Goal: Information Seeking & Learning: Learn about a topic

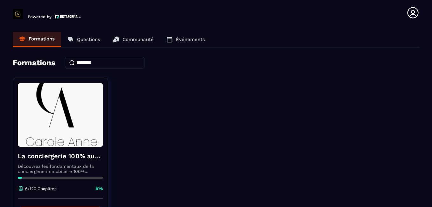
click at [206, 134] on div "La conciergerie 100% automatisée Découvrez les fondamentaux de la conciergerie …" at bounding box center [216, 157] width 406 height 159
click at [221, 180] on div "La conciergerie 100% automatisée Découvrez les fondamentaux de la conciergerie …" at bounding box center [216, 157] width 406 height 159
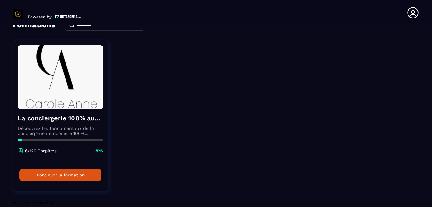
scroll to position [38, 0]
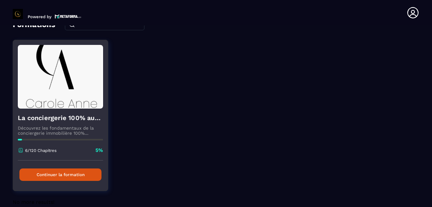
click at [73, 173] on button "Continuer la formation" at bounding box center [60, 174] width 82 height 12
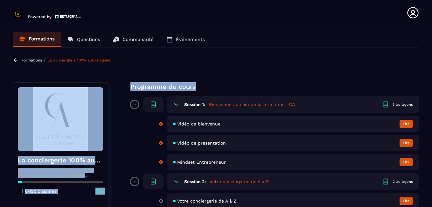
drag, startPoint x: 431, startPoint y: 48, endPoint x: 431, endPoint y: 79, distance: 30.8
click at [431, 79] on section "Formations Questions Communauté Événements Formations / La conciergerie 100% au…" at bounding box center [216, 117] width 432 height 184
click at [263, 54] on section "Formations Questions Communauté Événements Formations / La conciergerie 100% au…" at bounding box center [216, 117] width 432 height 184
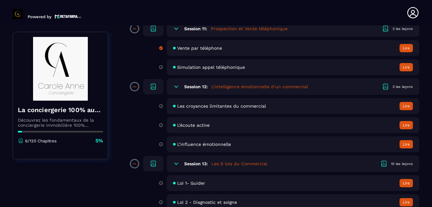
scroll to position [750, 0]
click at [263, 54] on div "Vente par téléphone Lire" at bounding box center [293, 47] width 252 height 16
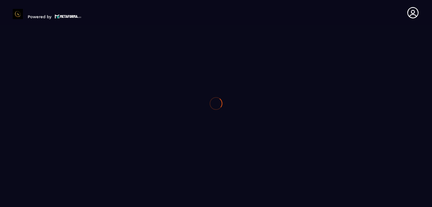
click at [248, 50] on div at bounding box center [216, 103] width 432 height 207
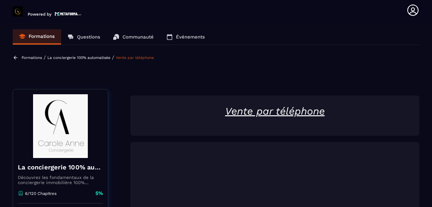
scroll to position [66, 0]
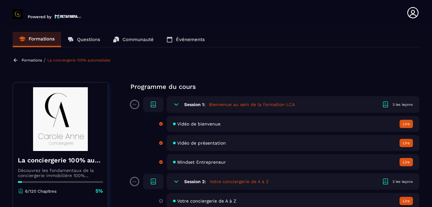
click at [407, 58] on div "Formations / La conciergerie 100% automatisée" at bounding box center [216, 60] width 406 height 6
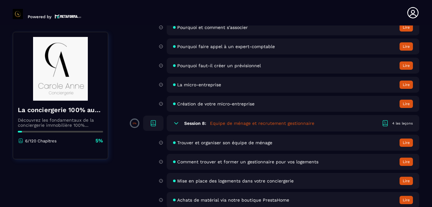
scroll to position [321, 0]
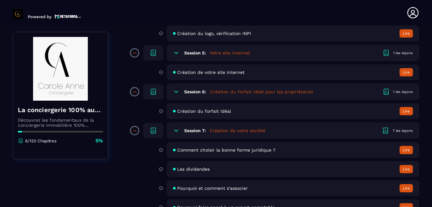
click at [179, 88] on icon at bounding box center [176, 91] width 6 height 6
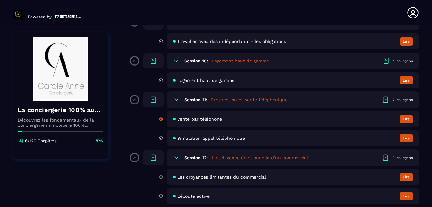
scroll to position [685, 0]
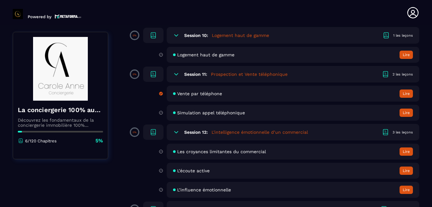
click at [217, 111] on span "Simulation appel téléphonique" at bounding box center [211, 112] width 68 height 5
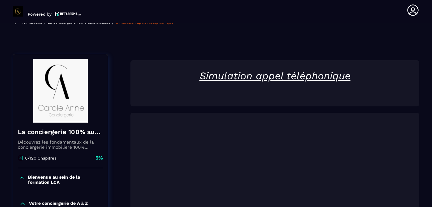
scroll to position [66, 0]
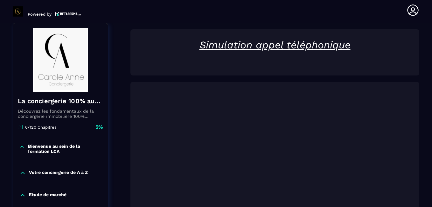
click at [426, 87] on section "Formations Questions Communauté Événements Formations / La conciergerie 100% au…" at bounding box center [216, 115] width 432 height 184
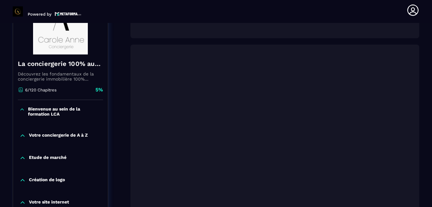
scroll to position [181, 0]
